Goal: Information Seeking & Learning: Check status

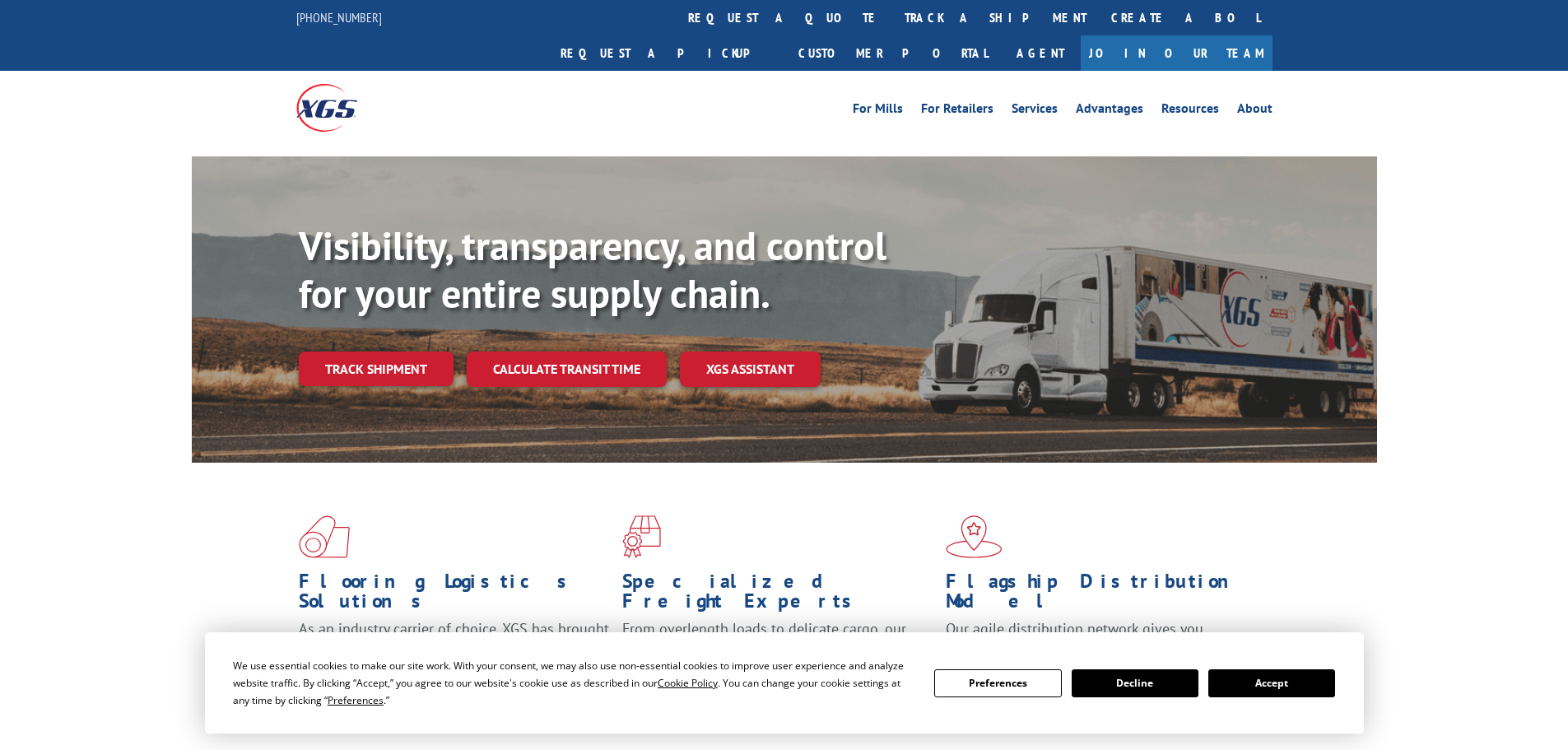
click at [376, 351] on link "Track shipment" at bounding box center [376, 368] width 155 height 35
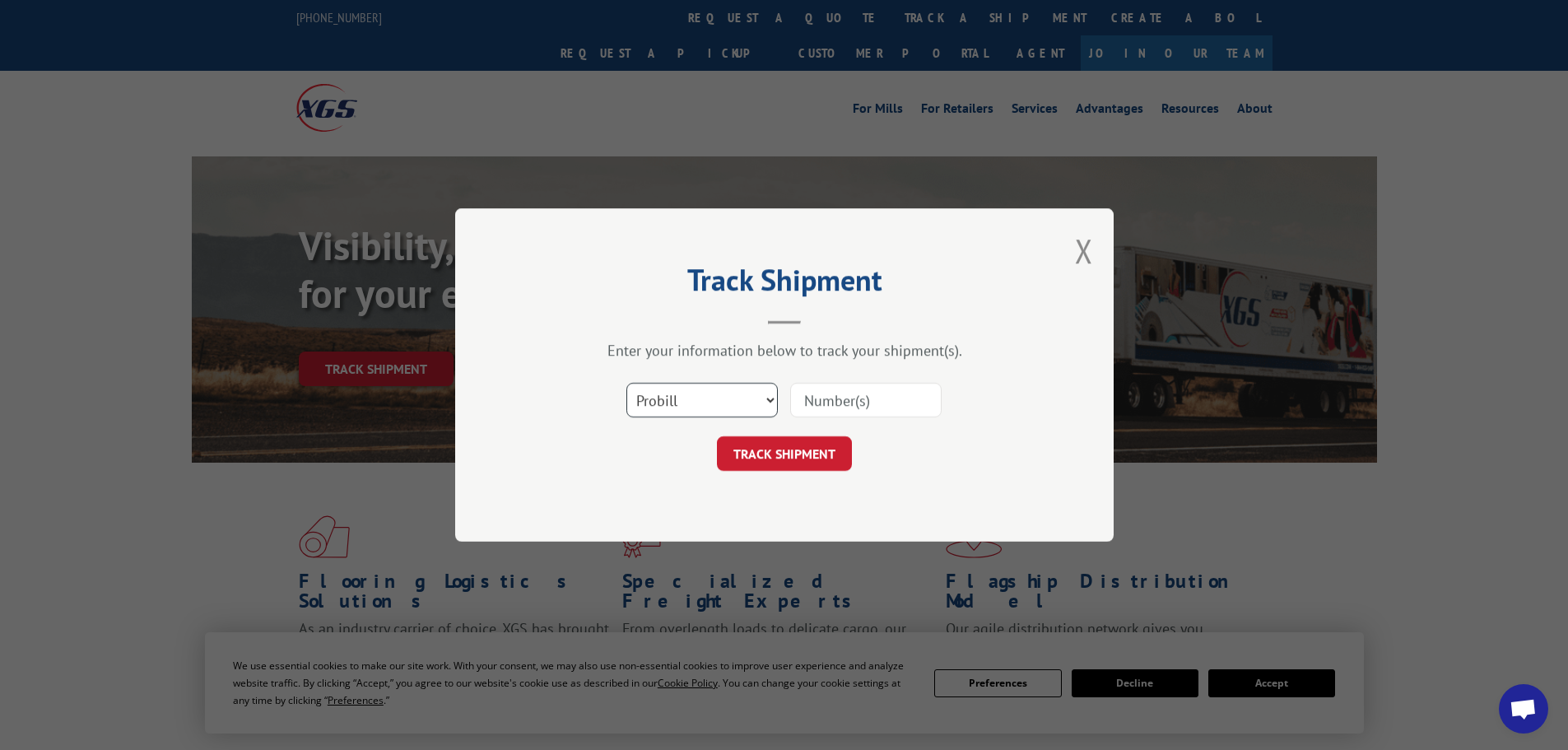
click at [751, 405] on select "Select category... Probill BOL PO" at bounding box center [702, 400] width 151 height 35
select select "bol"
click at [626, 383] on select "Select category... Probill BOL PO" at bounding box center [702, 400] width 151 height 35
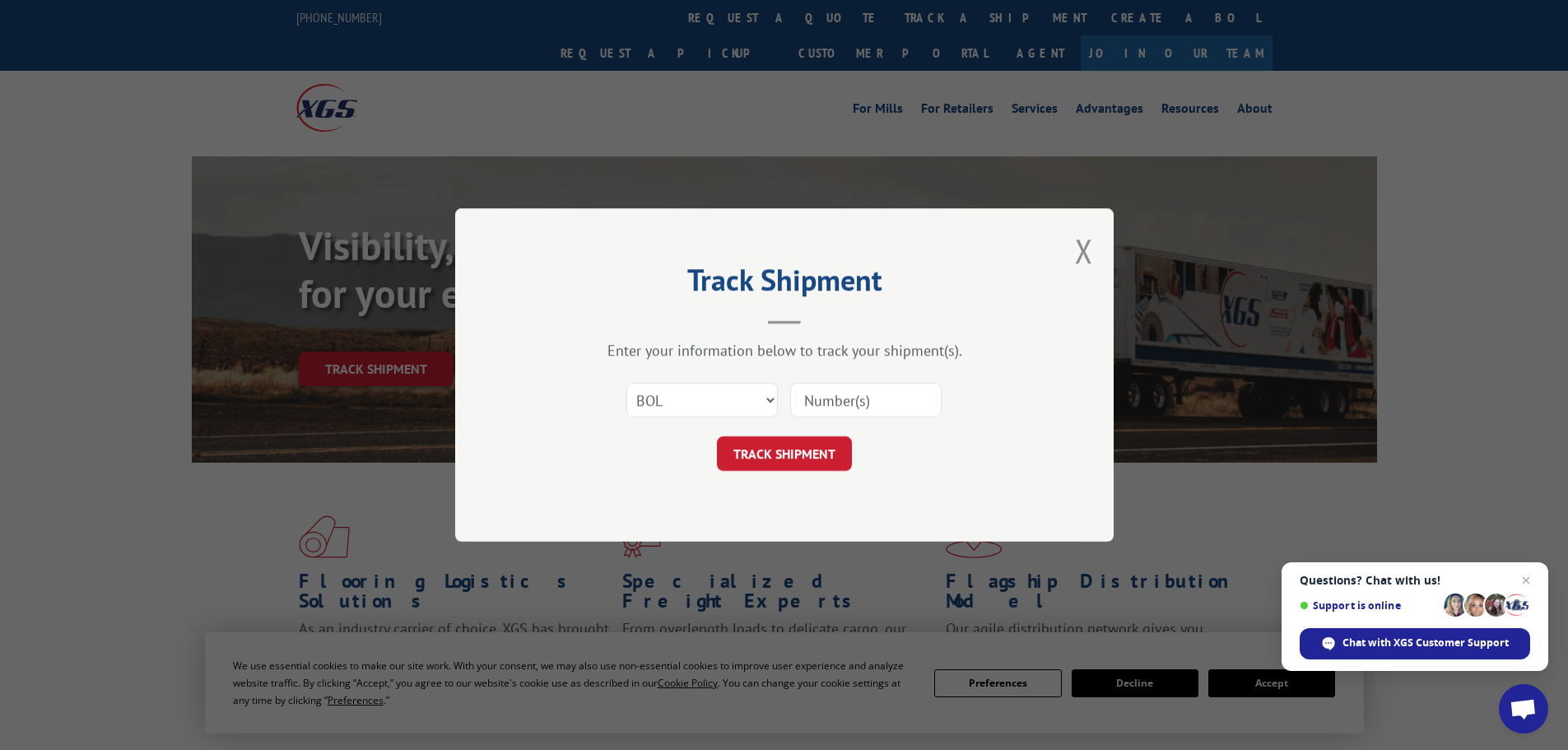
click at [845, 398] on input at bounding box center [865, 400] width 151 height 35
type input "70477760"
click at [809, 453] on button "TRACK SHIPMENT" at bounding box center [784, 453] width 135 height 35
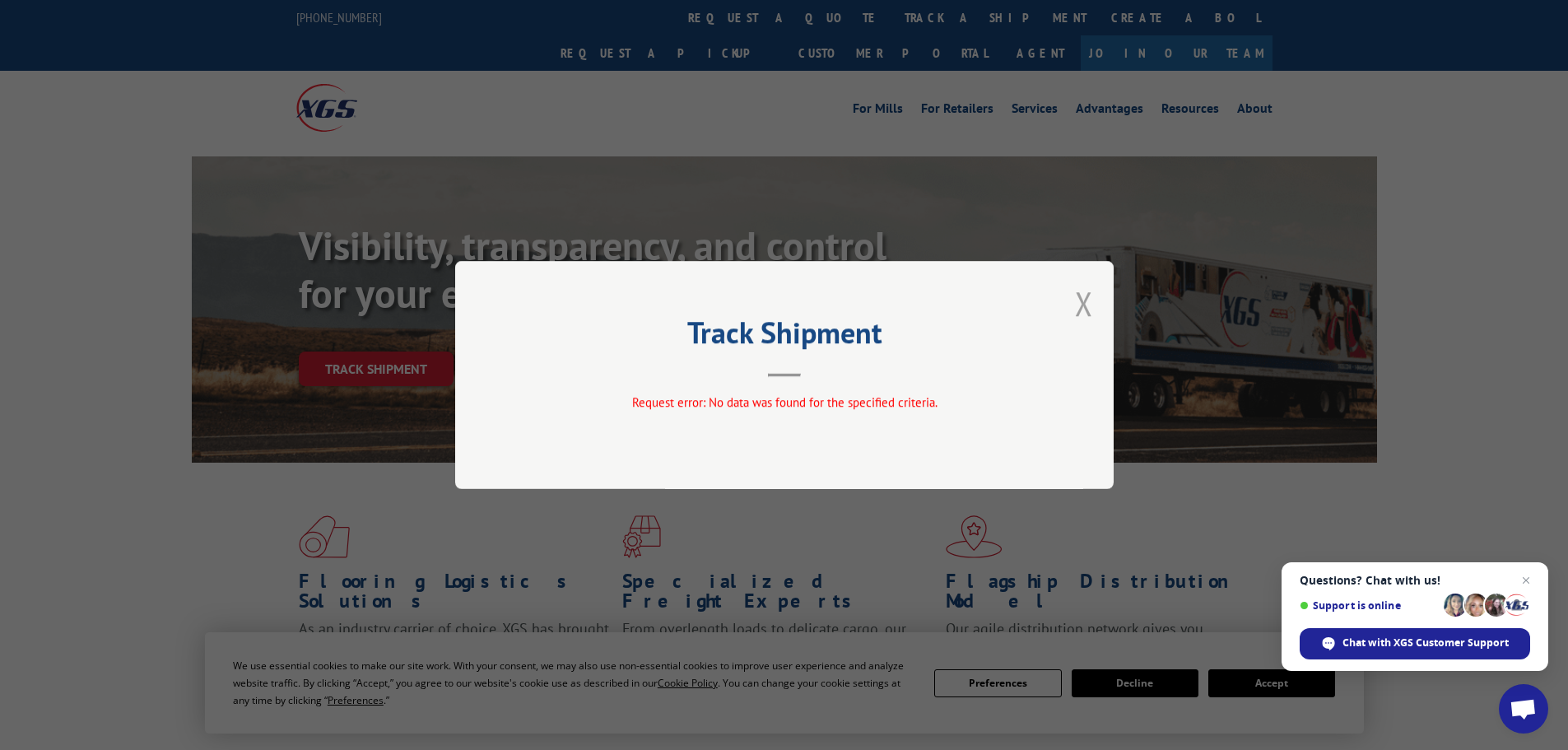
click at [1084, 308] on button "Close modal" at bounding box center [1083, 303] width 18 height 43
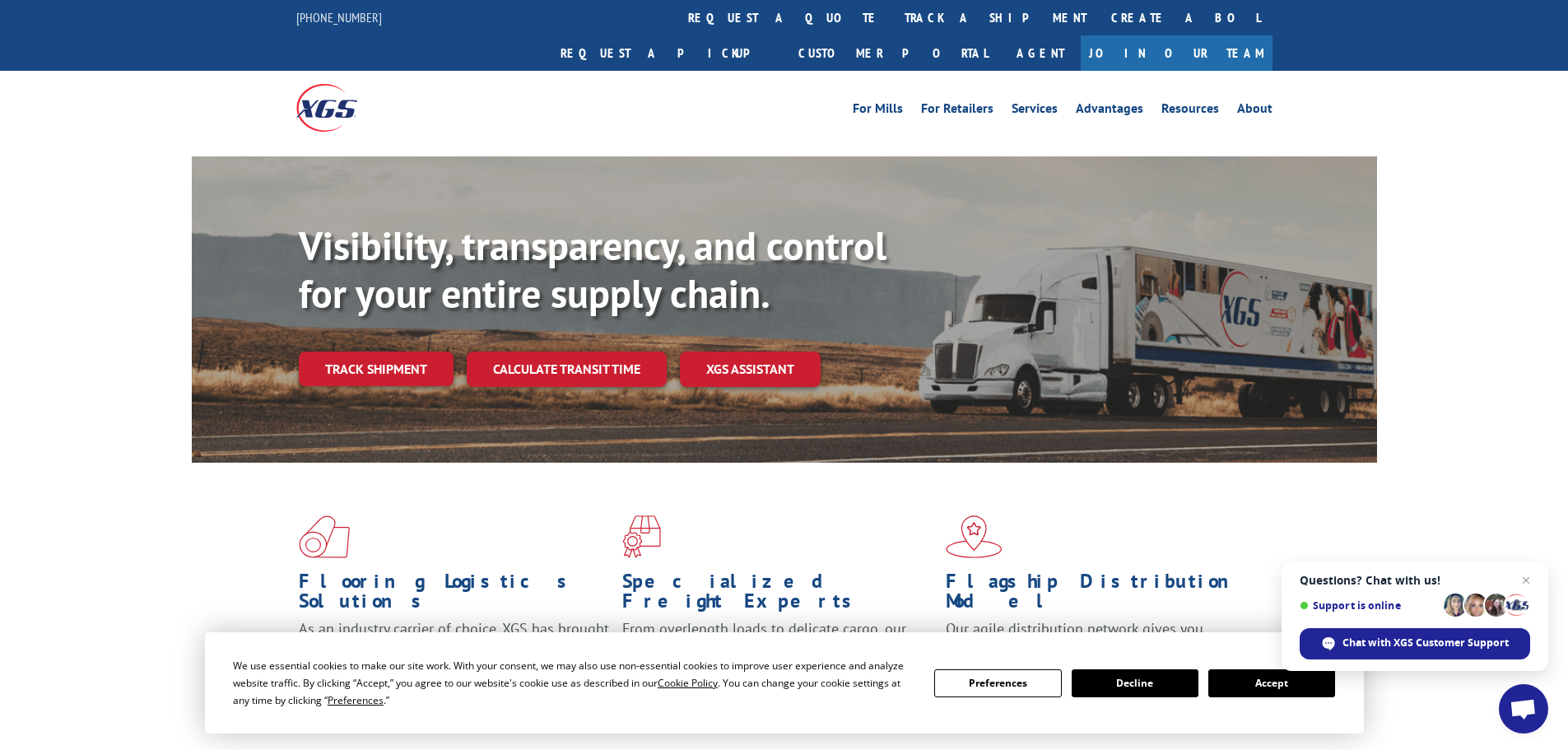
click at [384, 351] on link "Track shipment" at bounding box center [376, 368] width 155 height 35
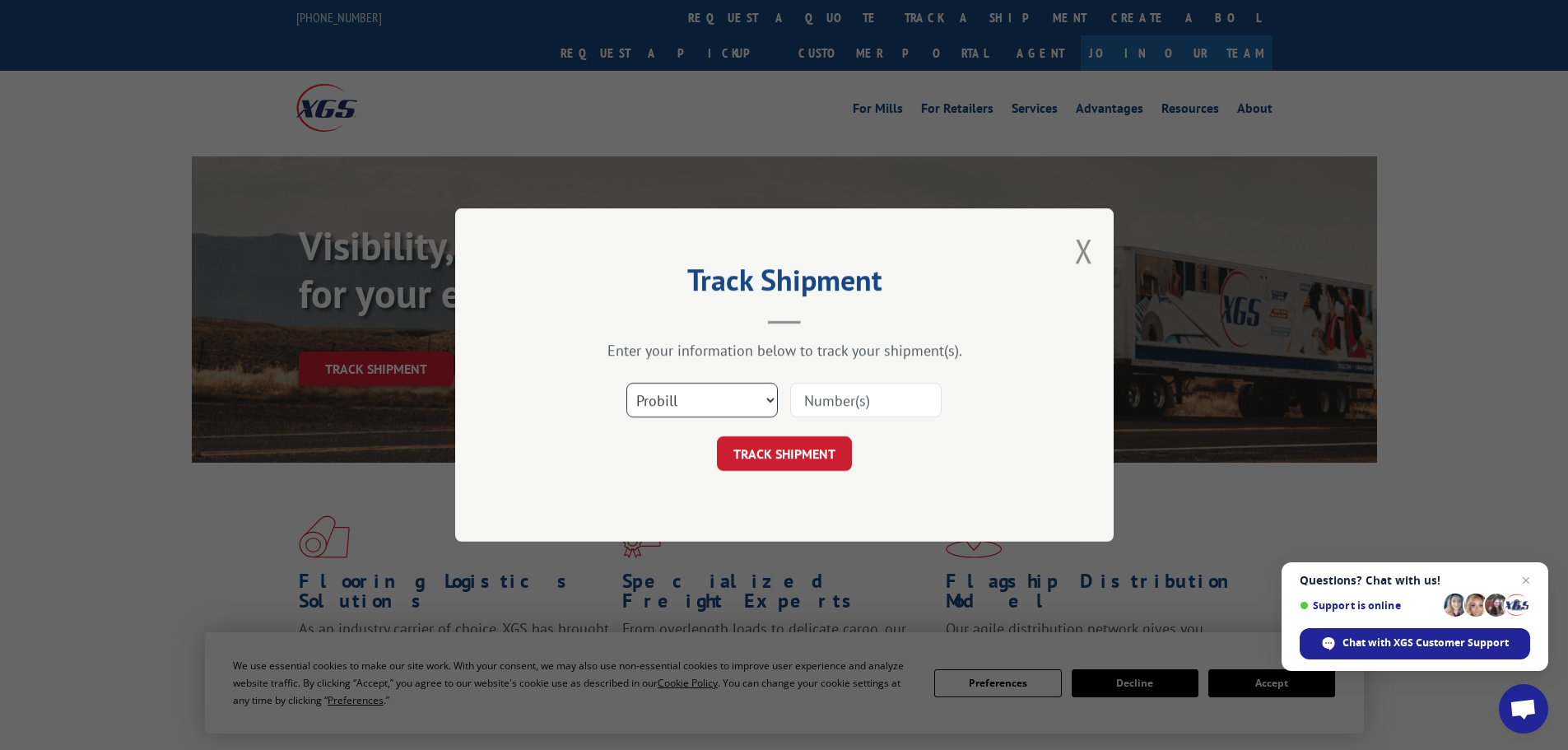
click at [744, 400] on select "Select category... Probill BOL PO" at bounding box center [702, 400] width 151 height 35
click at [963, 378] on div "Select category... Probill BOL PO" at bounding box center [784, 401] width 494 height 55
click at [1085, 246] on button "Close modal" at bounding box center [1083, 250] width 18 height 43
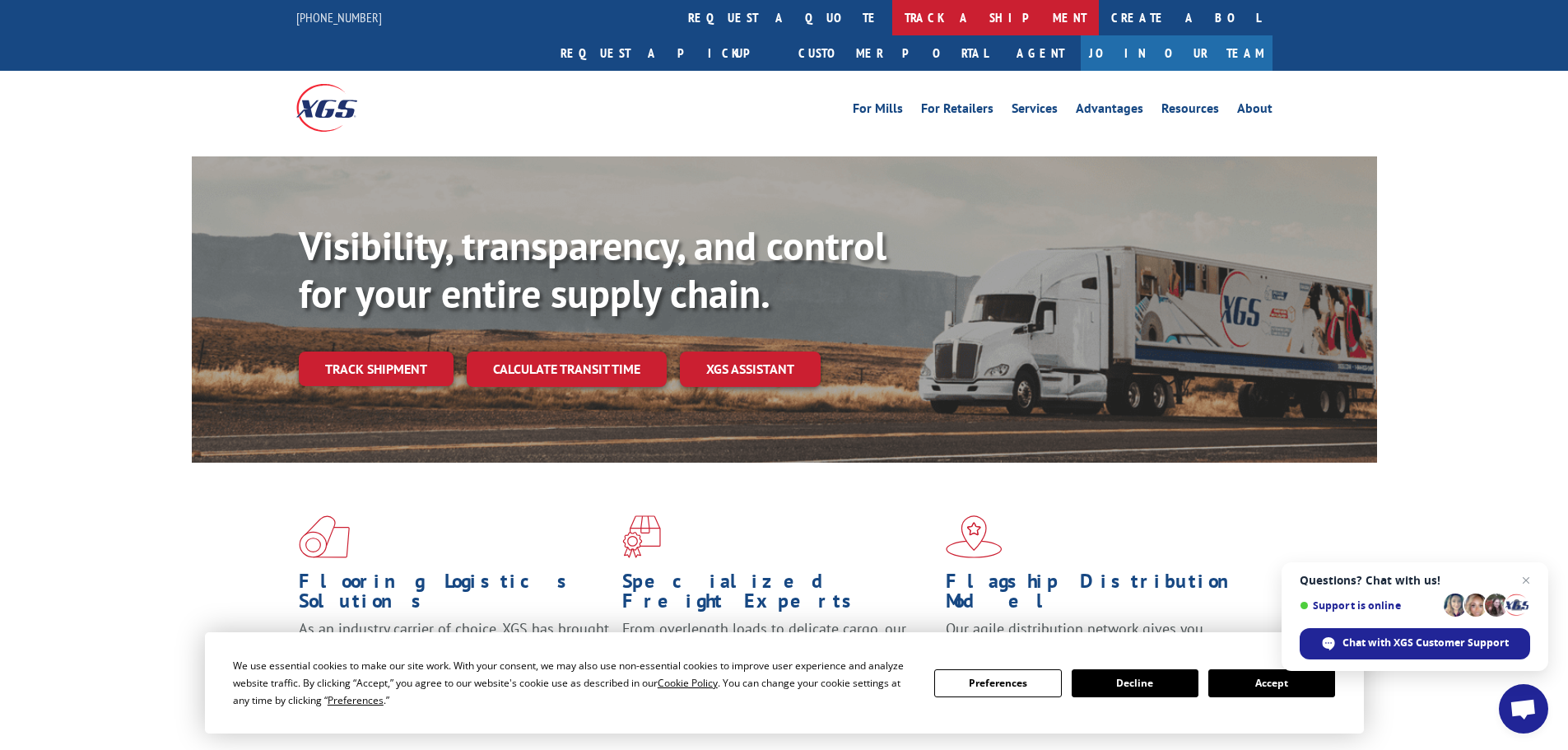
click at [892, 16] on link "track a shipment" at bounding box center [995, 17] width 207 height 35
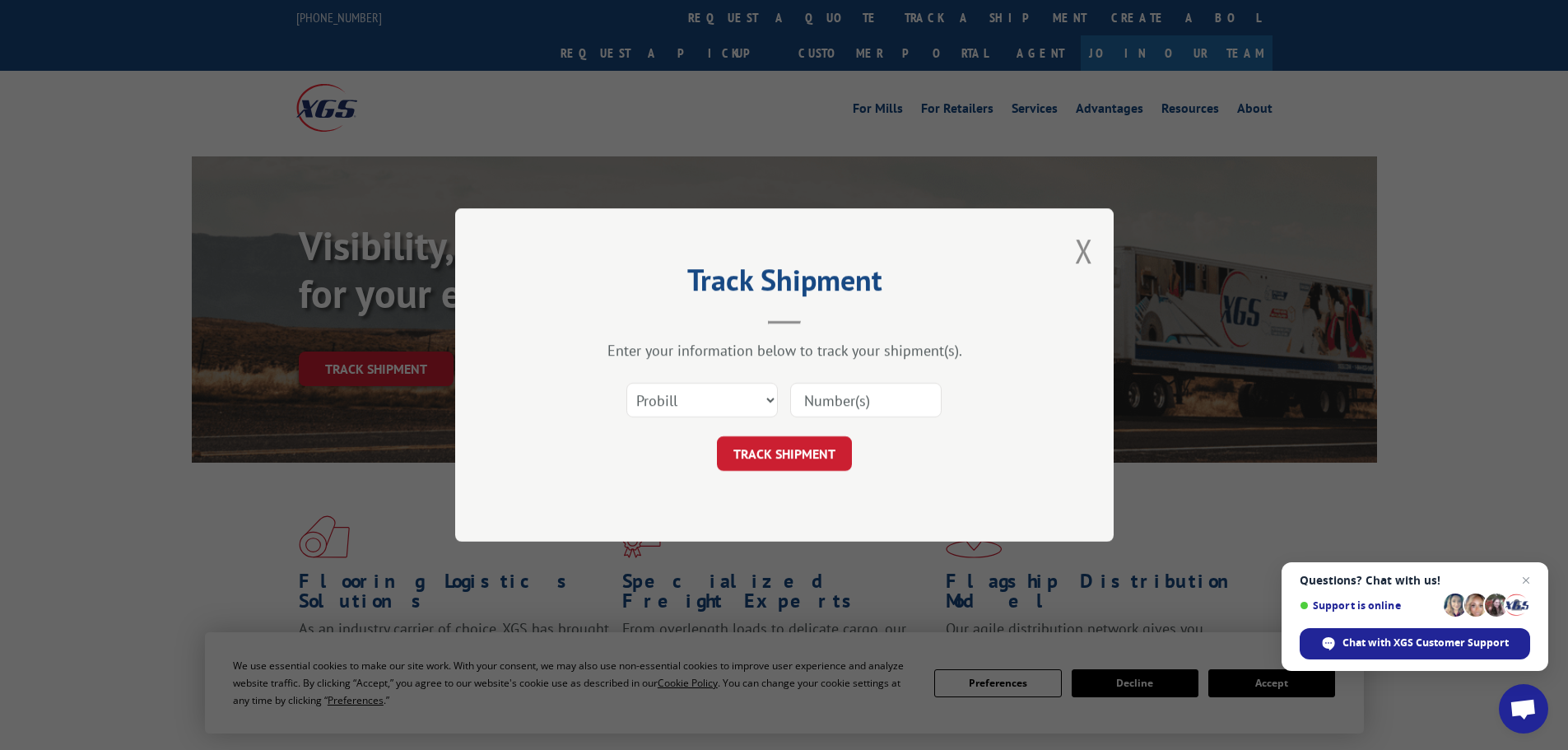
click at [717, 382] on div "Select category... Probill BOL PO" at bounding box center [702, 400] width 150 height 38
click at [723, 397] on select "Select category... Probill BOL PO" at bounding box center [702, 400] width 151 height 35
click at [626, 383] on select "Select category... Probill BOL PO" at bounding box center [702, 400] width 151 height 35
click at [854, 399] on input at bounding box center [865, 400] width 151 height 35
type input "70477760"
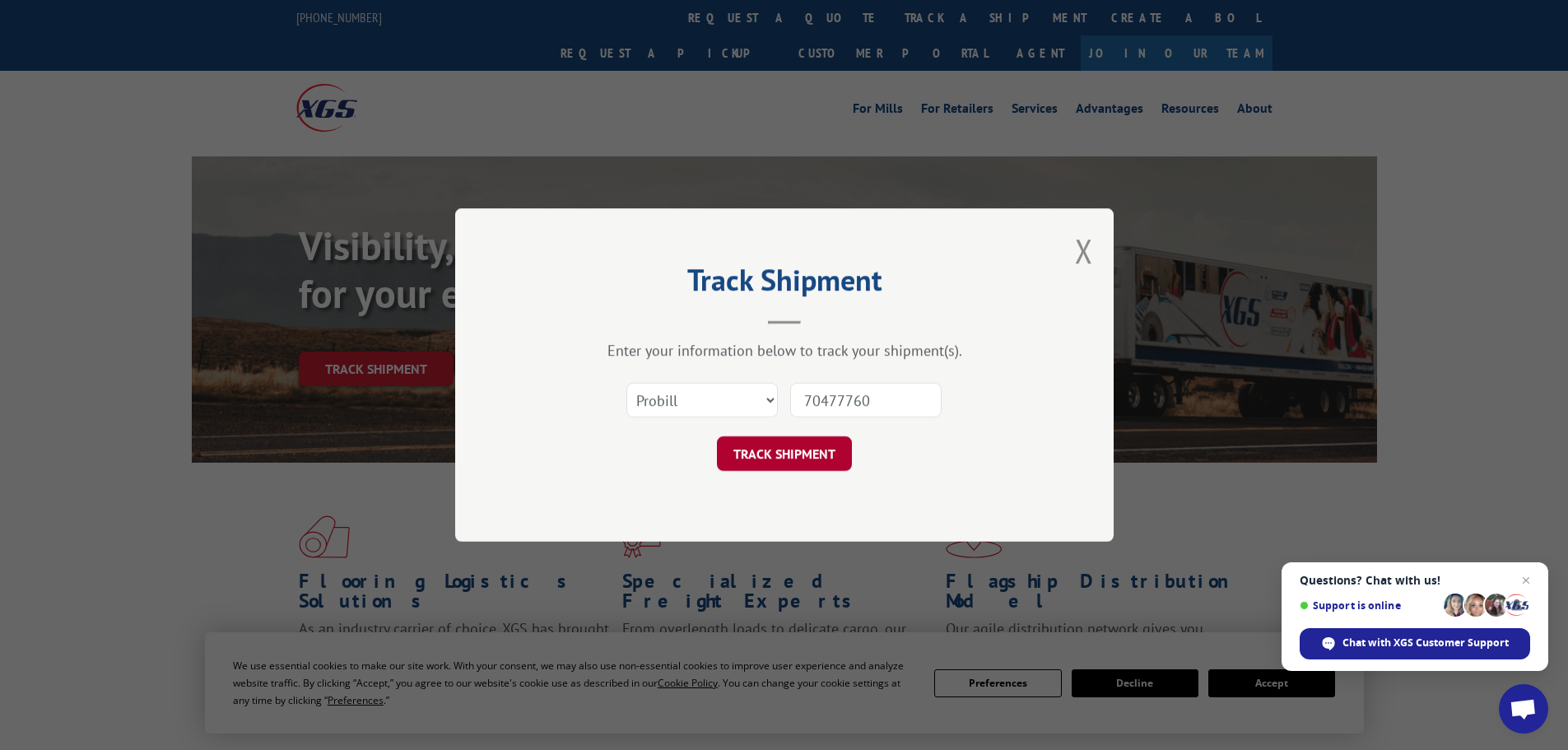
click at [799, 450] on button "TRACK SHIPMENT" at bounding box center [784, 453] width 135 height 35
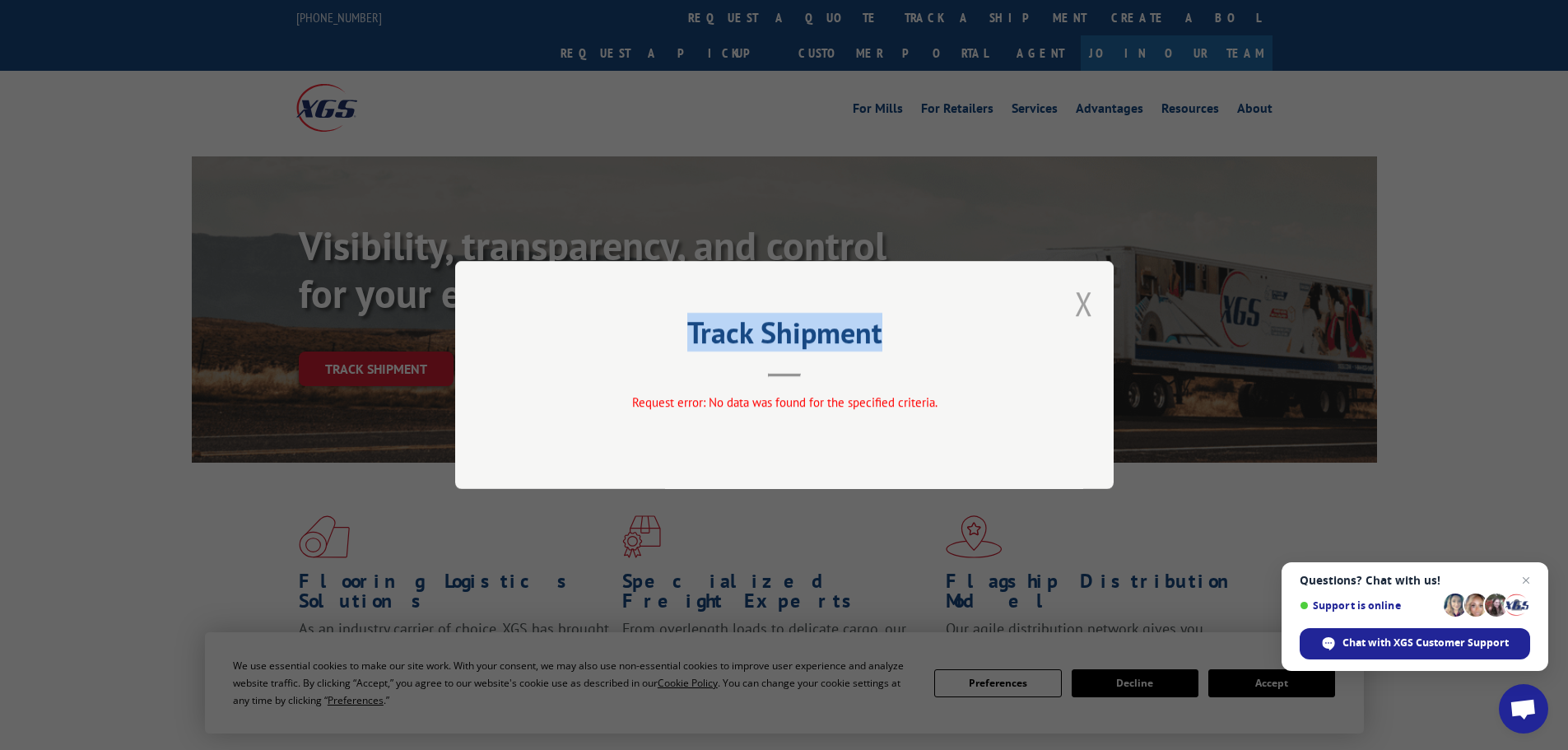
click at [1075, 303] on div "Track Shipment Request error: No data was found for the specified criteria." at bounding box center [784, 374] width 658 height 228
click at [1081, 310] on button "Close modal" at bounding box center [1083, 303] width 18 height 43
